Goal: Find specific fact: Find specific fact

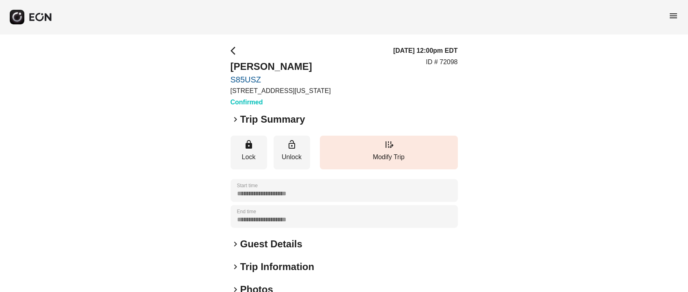
click at [265, 239] on h2 "Guest Details" at bounding box center [271, 244] width 62 height 13
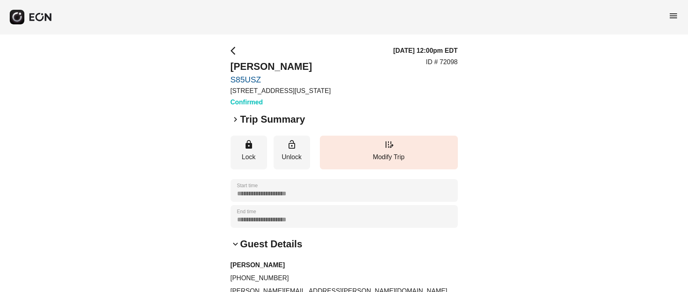
click at [247, 62] on h2 "Steven Seecharran" at bounding box center [281, 66] width 100 height 13
copy h2 "Steven"
click at [302, 67] on h2 "Steven Seecharran" at bounding box center [281, 66] width 100 height 13
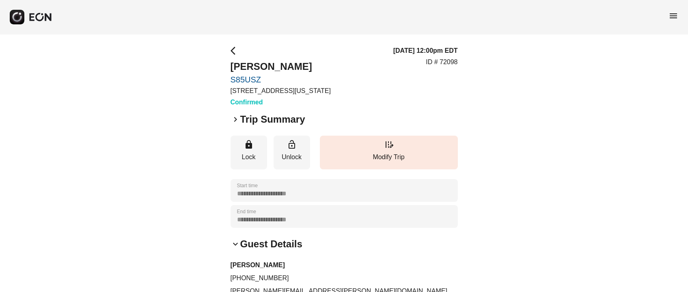
copy h2 "Seecharran"
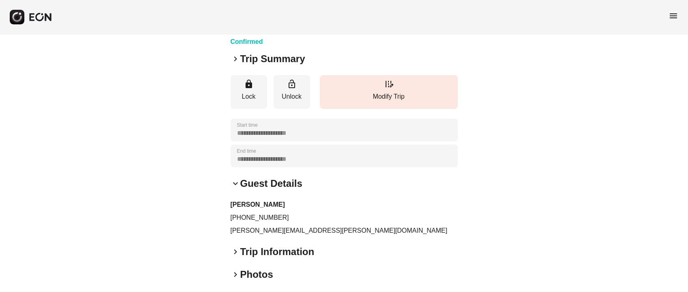
scroll to position [62, 0]
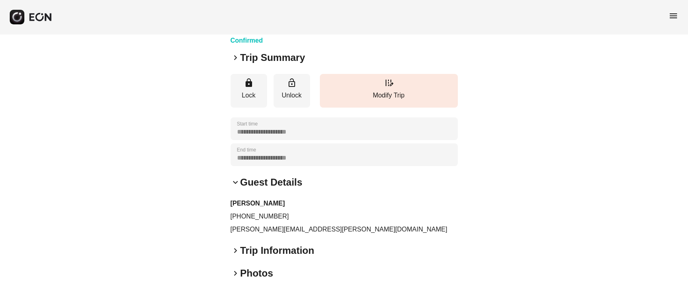
click at [268, 227] on p "steven.seech@gmail.com" at bounding box center [344, 230] width 227 height 10
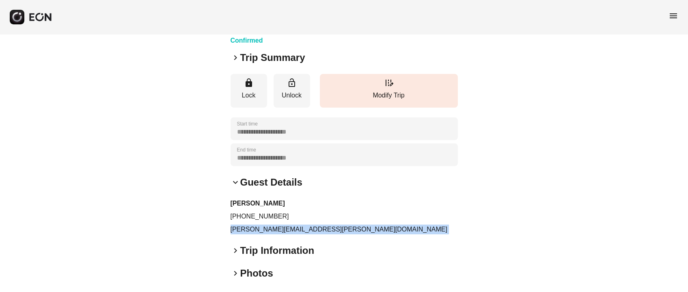
click at [268, 227] on p "steven.seech@gmail.com" at bounding box center [344, 230] width 227 height 10
copy div "steven.seech@gmail.com keyboard_arrow_right"
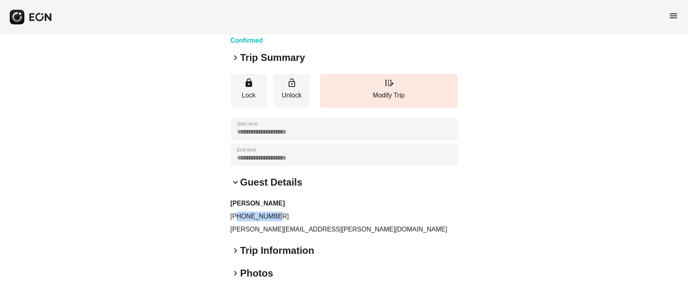
drag, startPoint x: 239, startPoint y: 214, endPoint x: 289, endPoint y: 212, distance: 49.6
click at [289, 212] on p "+18453952685" at bounding box center [344, 217] width 227 height 10
copy p "8453952685"
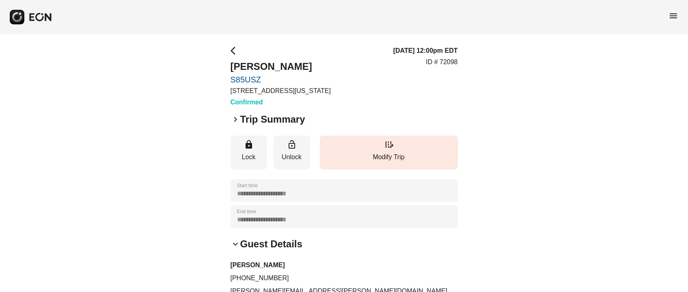
click at [454, 65] on p "ID # 72098" at bounding box center [442, 62] width 32 height 10
copy p "72098"
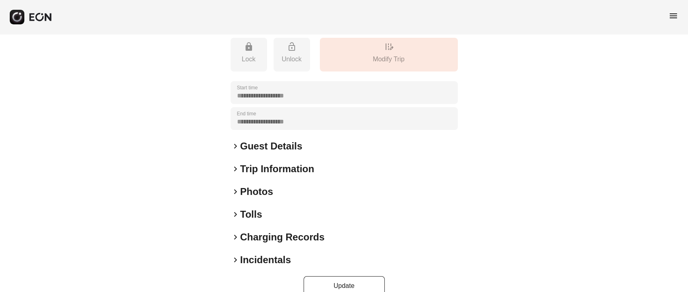
scroll to position [128, 0]
click at [258, 189] on h2 "Photos" at bounding box center [256, 192] width 33 height 13
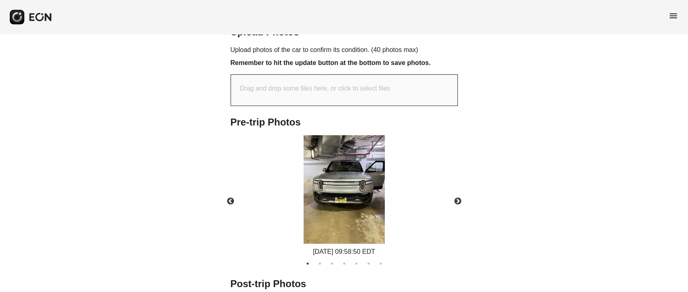
scroll to position [314, 0]
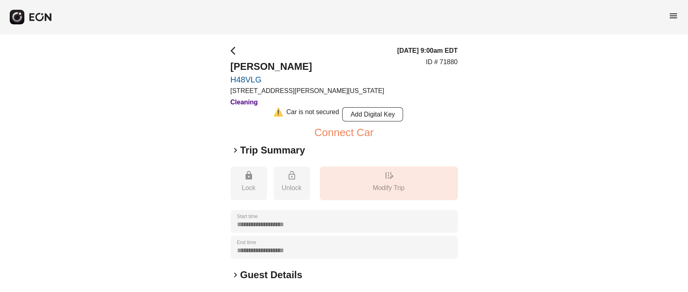
scroll to position [139, 0]
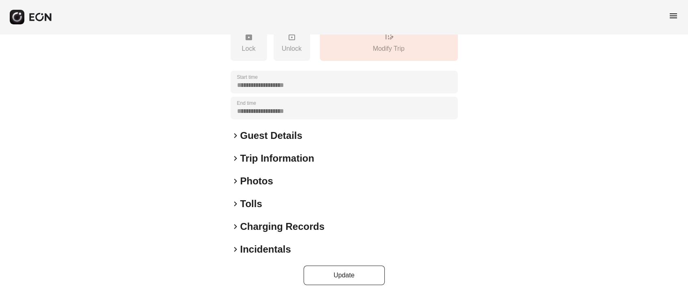
click at [262, 180] on h2 "Photos" at bounding box center [256, 181] width 33 height 13
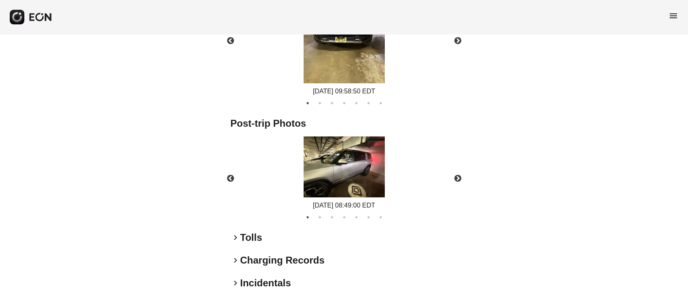
scroll to position [471, 0]
